Goal: Task Accomplishment & Management: Complete application form

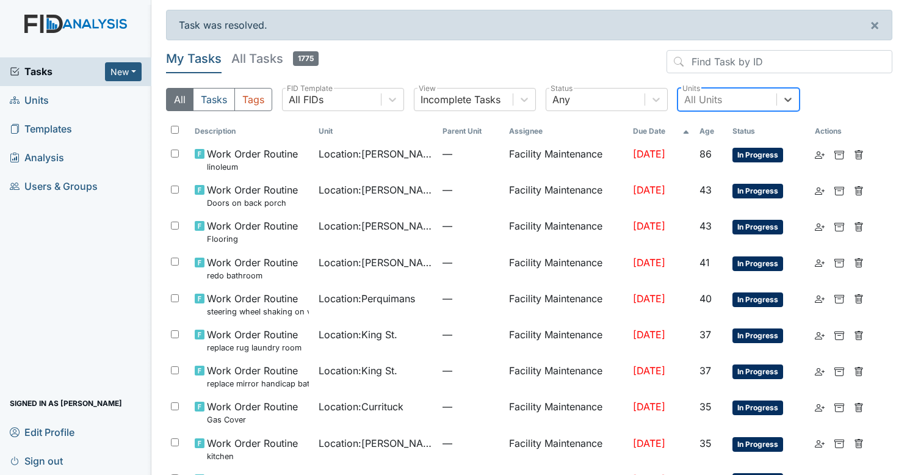
click at [71, 72] on span "Tasks" at bounding box center [57, 71] width 95 height 15
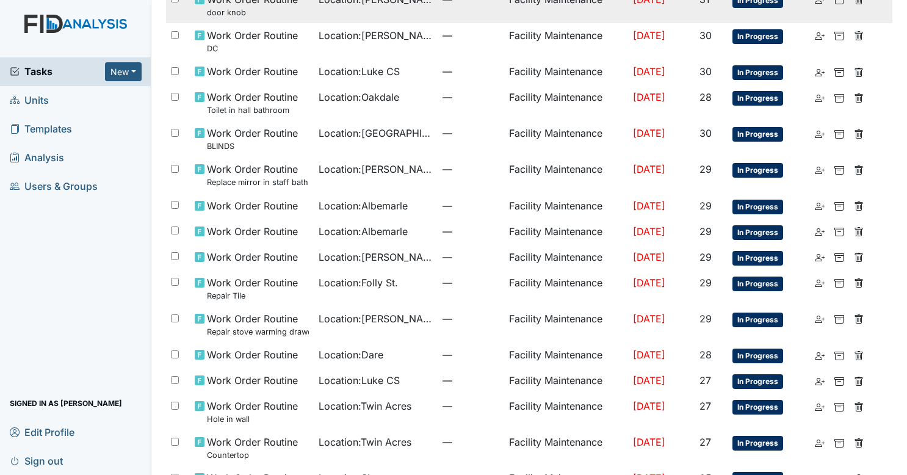
scroll to position [697, 0]
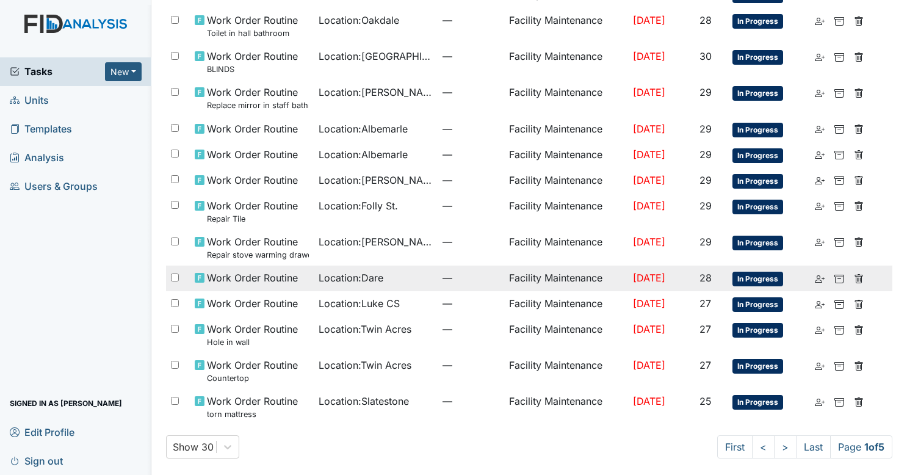
click at [419, 280] on td "Location : Dare" at bounding box center [376, 279] width 124 height 26
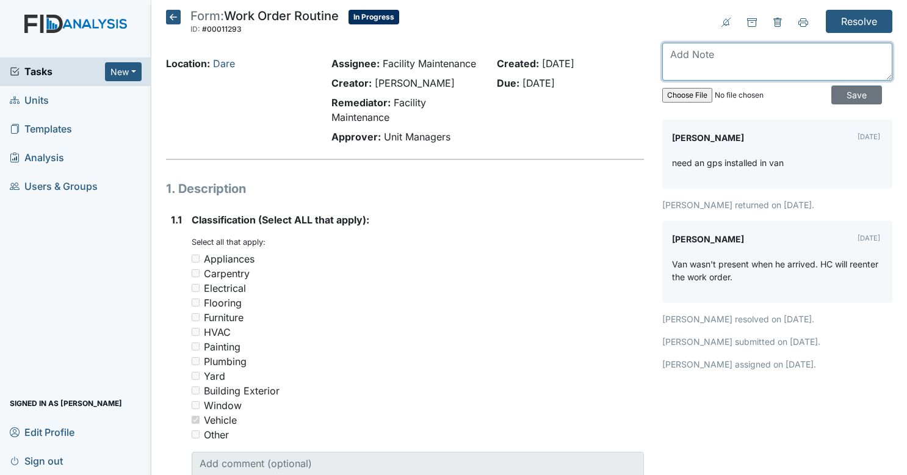
click at [751, 55] on textarea at bounding box center [778, 62] width 230 height 38
type textarea "gps otw i will get it to you once it arrives."
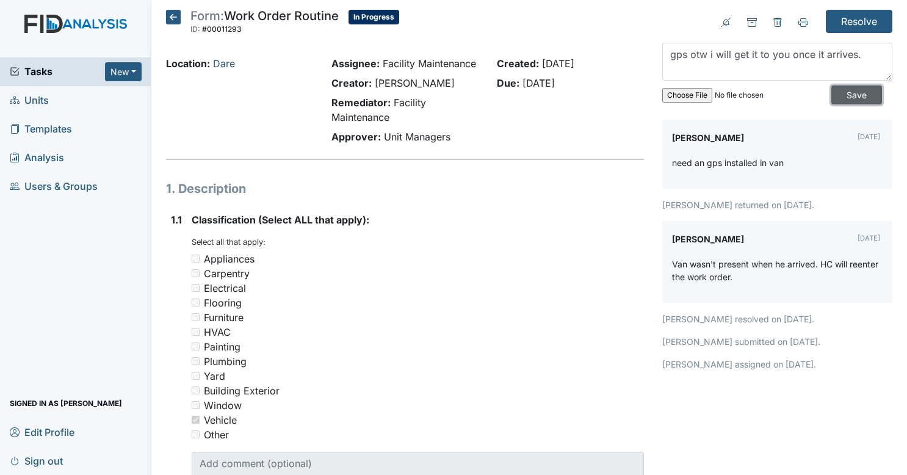
click at [834, 96] on input "Save" at bounding box center [857, 94] width 51 height 19
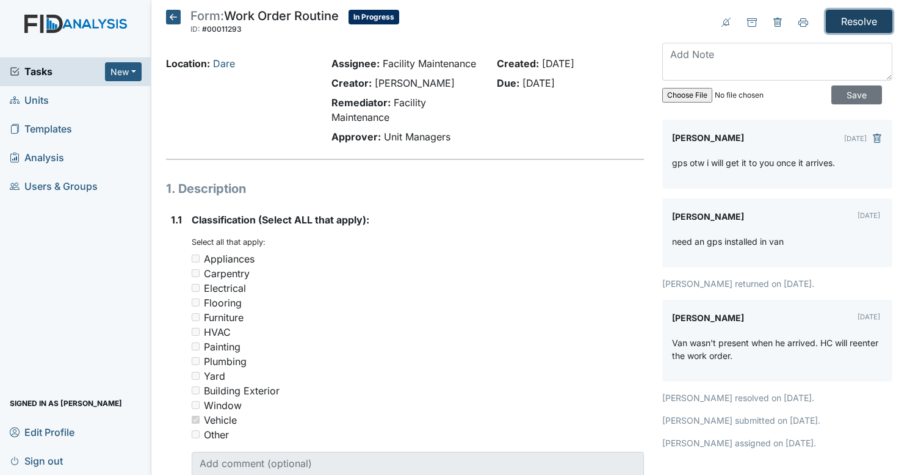
click at [843, 26] on input "Resolve" at bounding box center [859, 21] width 67 height 23
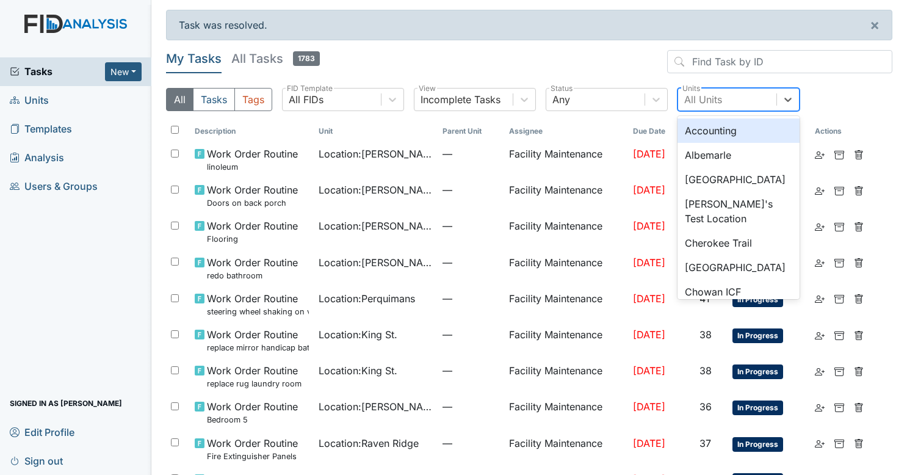
click at [745, 95] on div "All Units" at bounding box center [727, 100] width 98 height 22
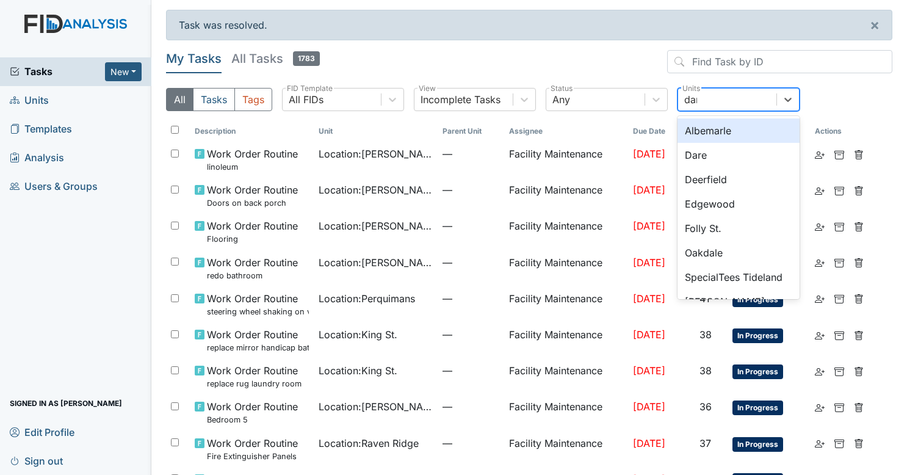
type input "dare"
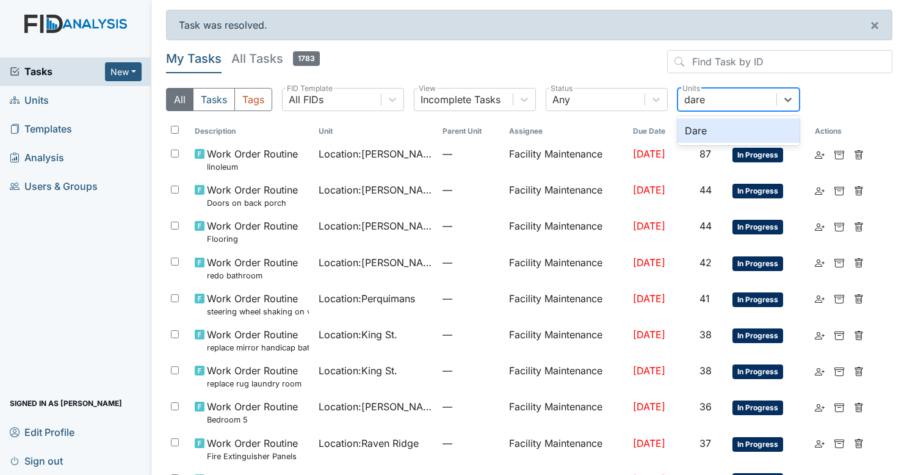
click at [727, 123] on div "Dare" at bounding box center [739, 130] width 122 height 24
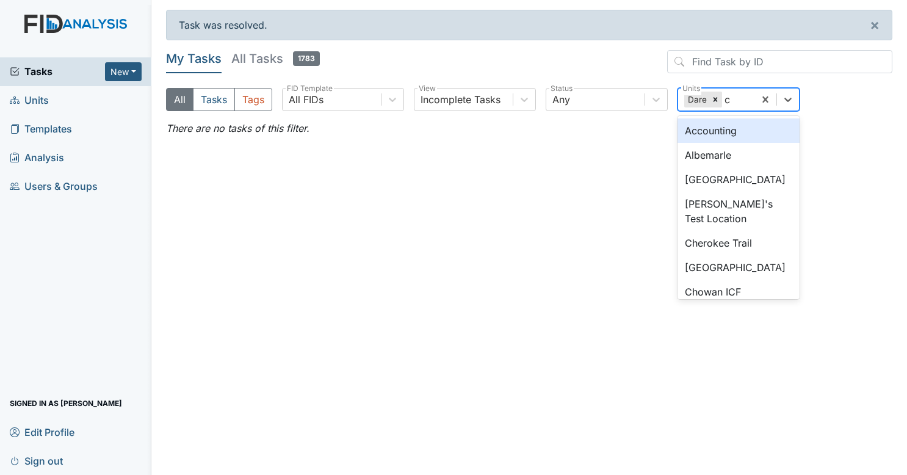
type input "cu"
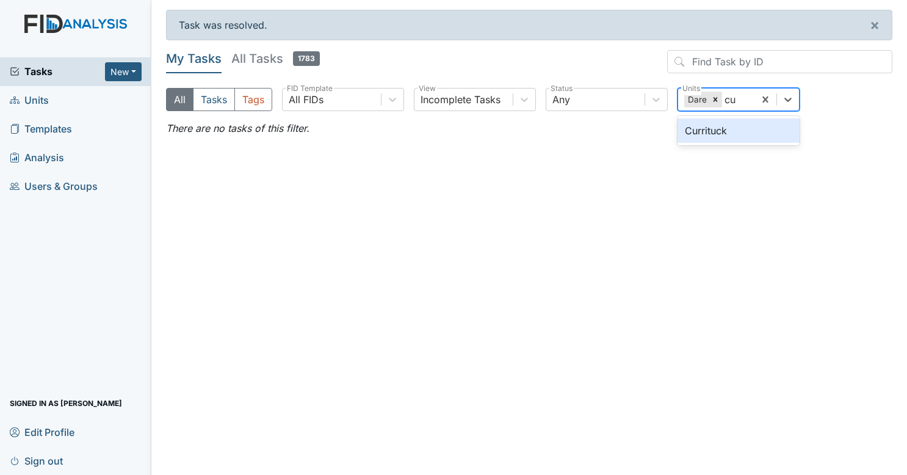
click at [710, 129] on div "Currituck" at bounding box center [739, 130] width 122 height 24
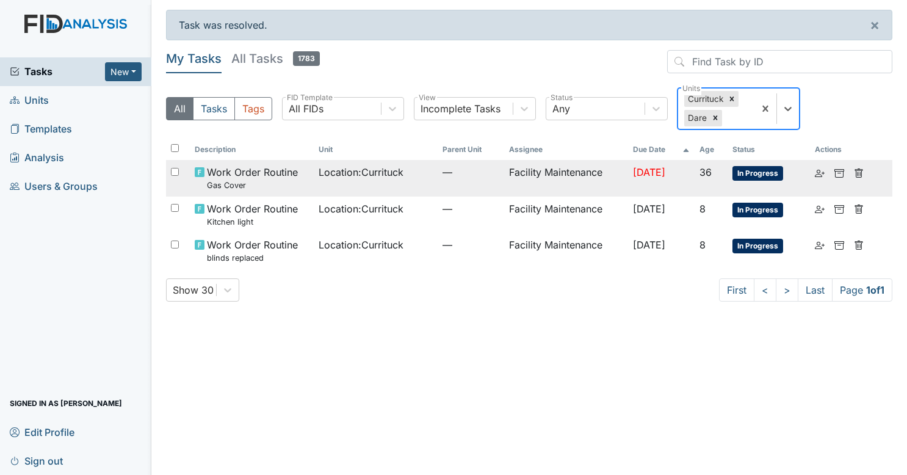
click at [456, 184] on td "—" at bounding box center [471, 178] width 66 height 36
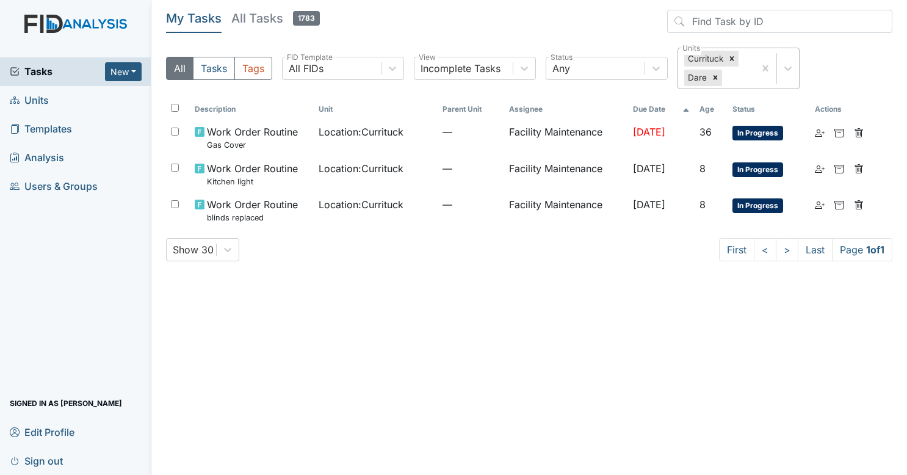
click at [725, 81] on div "Currituck Dare" at bounding box center [716, 68] width 76 height 40
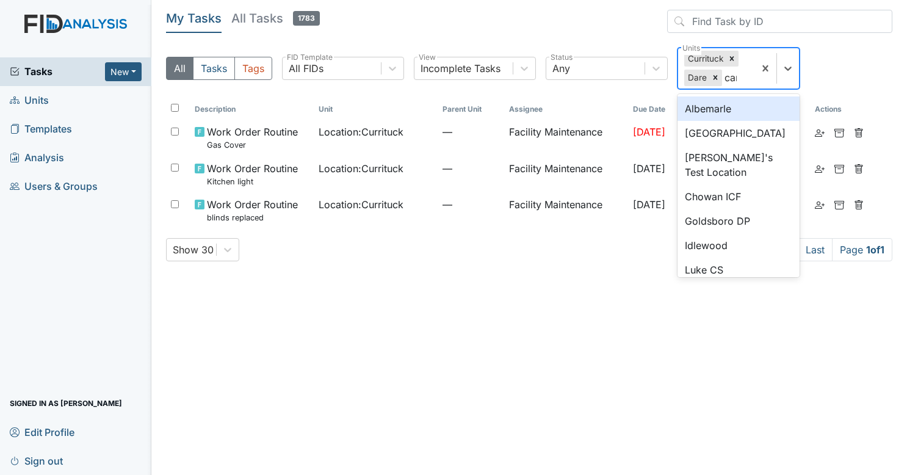
type input "camd"
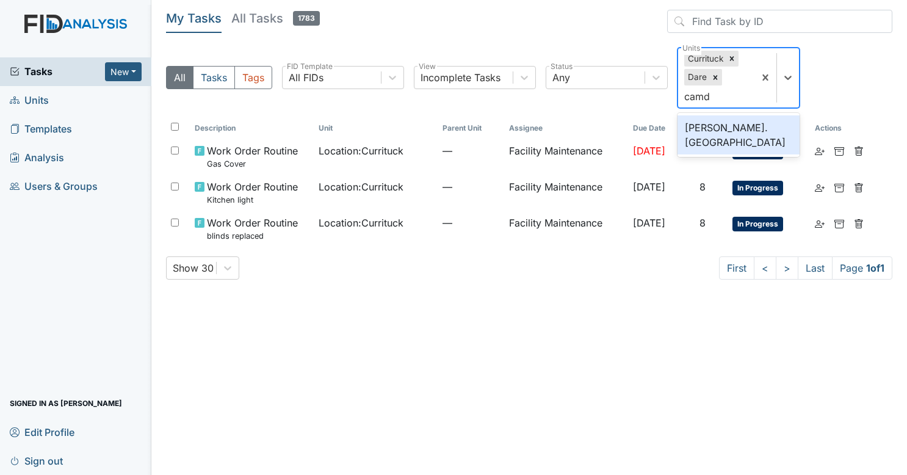
click at [722, 125] on div "[PERSON_NAME]. [GEOGRAPHIC_DATA]" at bounding box center [739, 134] width 122 height 39
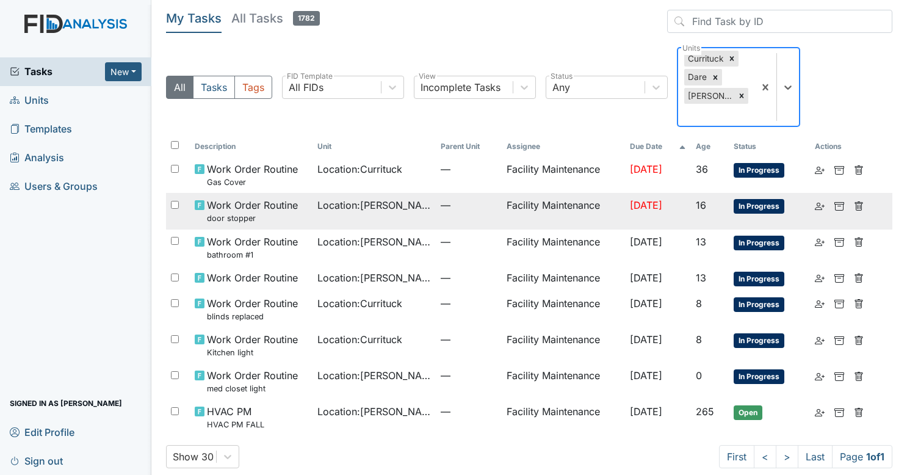
click at [387, 226] on td "Location : Wickham Rd. Camden" at bounding box center [374, 211] width 123 height 36
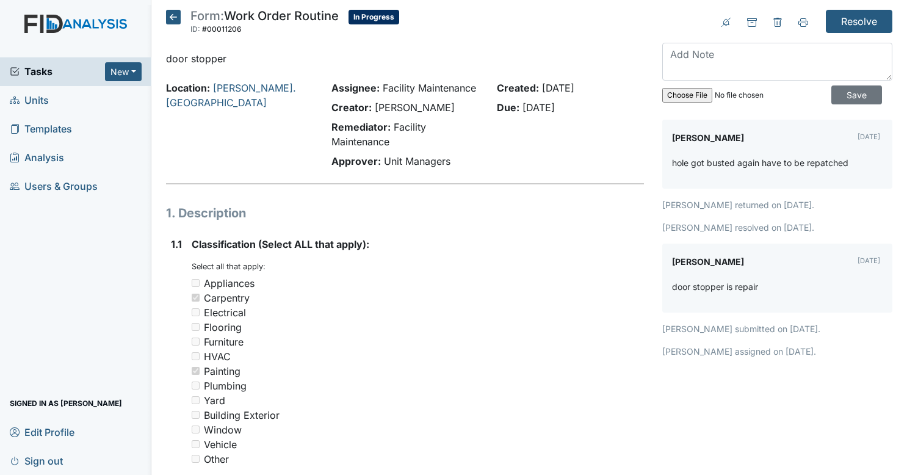
click at [181, 16] on h5 "Form: Work Order Routine ID: #00011206 In Progress Autosaving..." at bounding box center [282, 23] width 233 height 27
click at [179, 20] on icon at bounding box center [173, 17] width 15 height 15
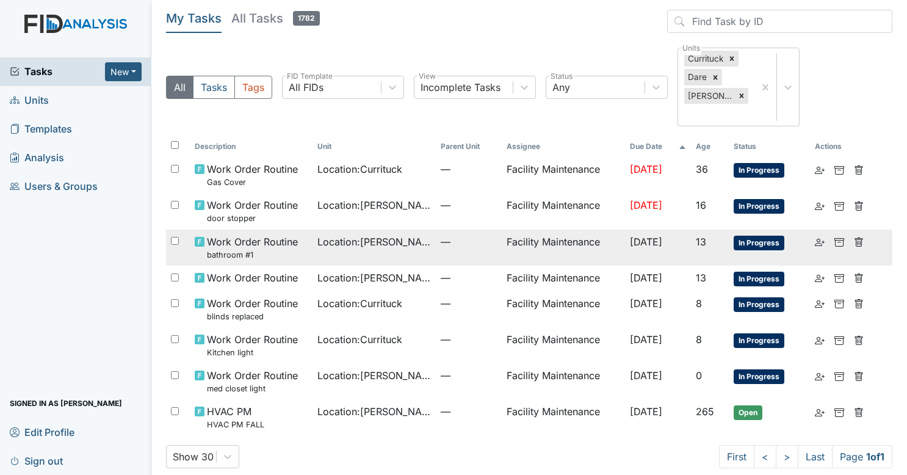
click at [414, 257] on td "Location : [PERSON_NAME]. [GEOGRAPHIC_DATA]" at bounding box center [374, 248] width 123 height 36
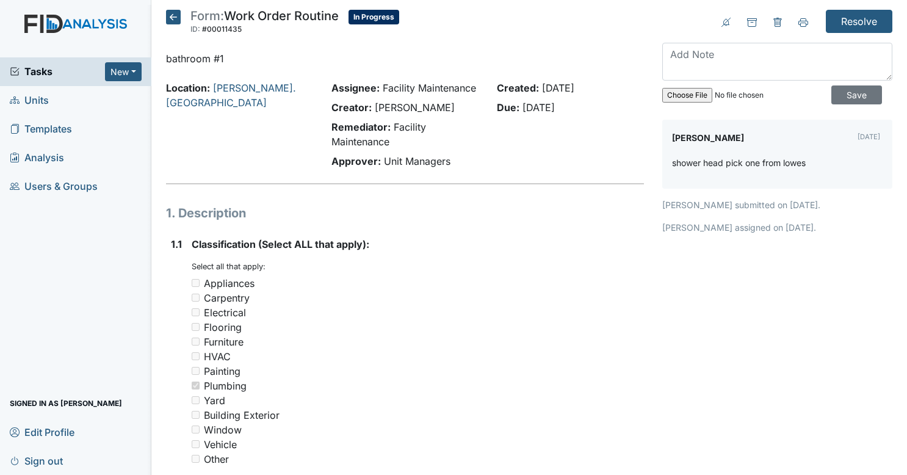
click at [178, 18] on icon at bounding box center [173, 17] width 15 height 15
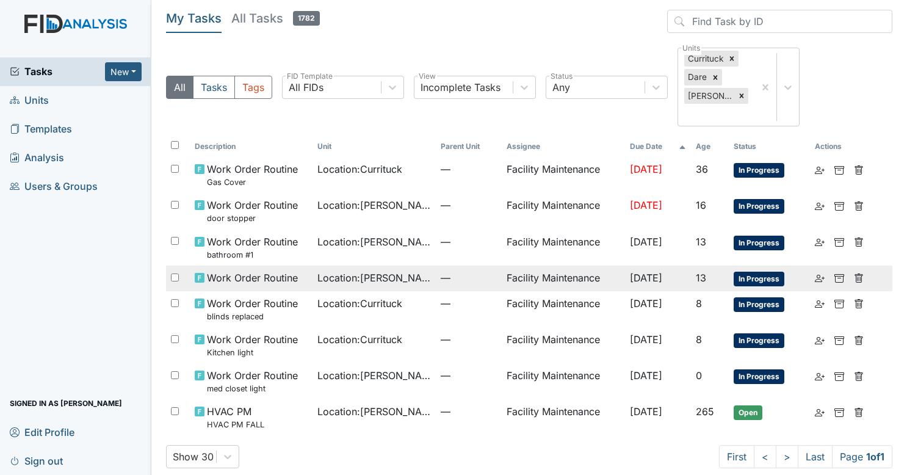
click at [388, 284] on span "Location : Wickham Rd. Camden" at bounding box center [375, 278] width 114 height 15
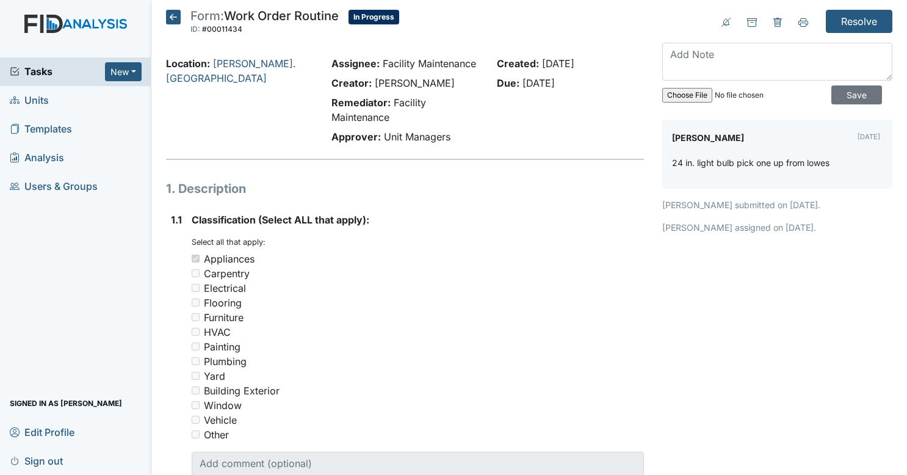
click at [167, 18] on icon at bounding box center [173, 17] width 15 height 15
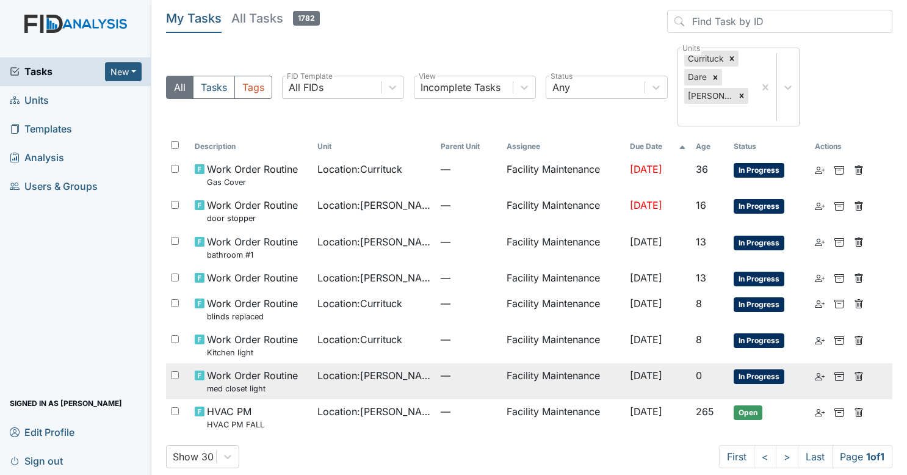
click at [371, 381] on span "Location : Wickham Rd. Camden" at bounding box center [375, 375] width 114 height 15
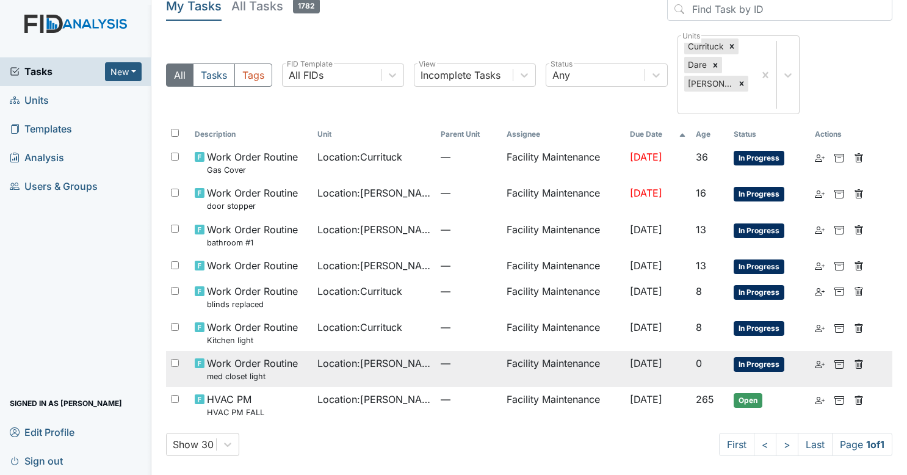
scroll to position [12, 0]
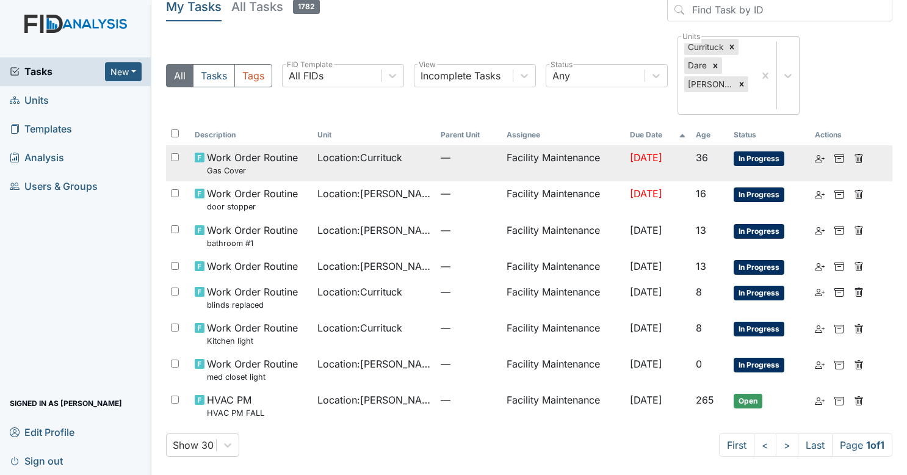
click at [569, 159] on td "Facility Maintenance" at bounding box center [563, 163] width 123 height 36
